Goal: Use online tool/utility: Use online tool/utility

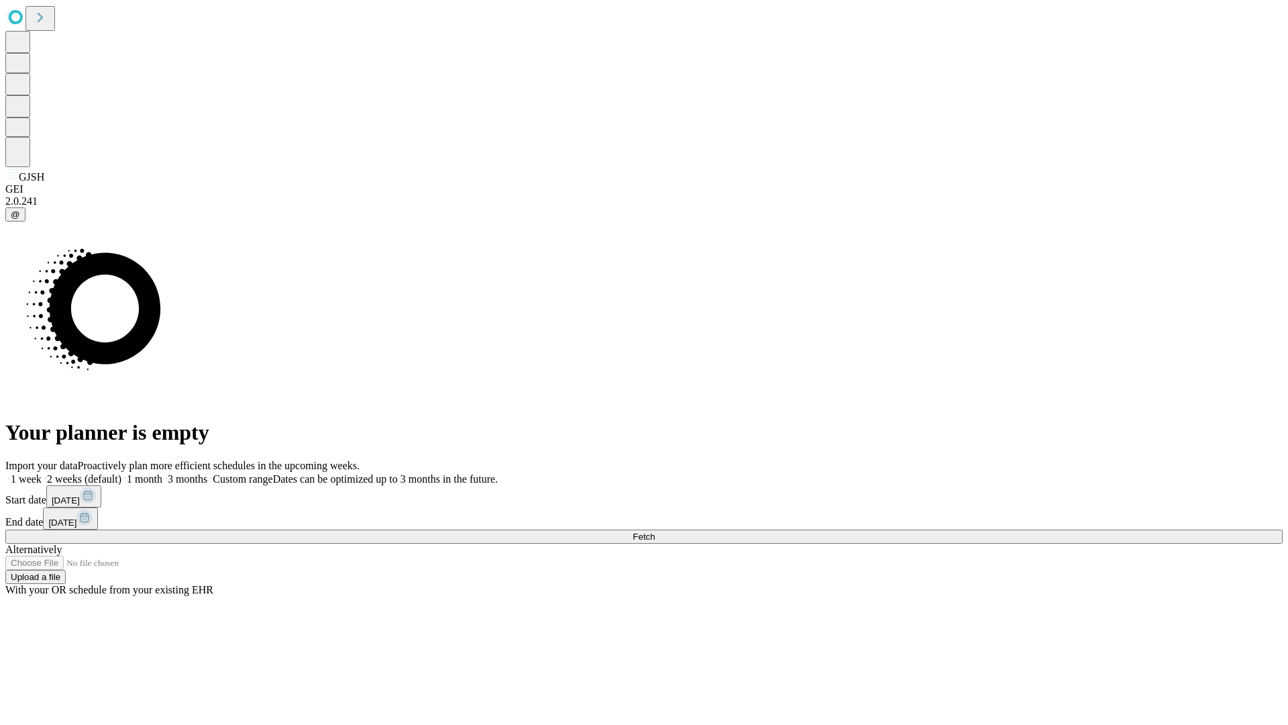
click at [655, 531] on span "Fetch" at bounding box center [644, 536] width 22 height 10
